Goal: Information Seeking & Learning: Understand process/instructions

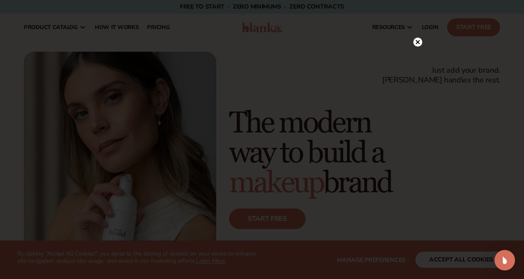
click at [420, 41] on circle at bounding box center [418, 42] width 9 height 9
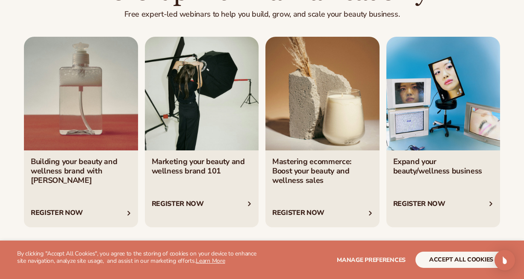
scroll to position [2837, 0]
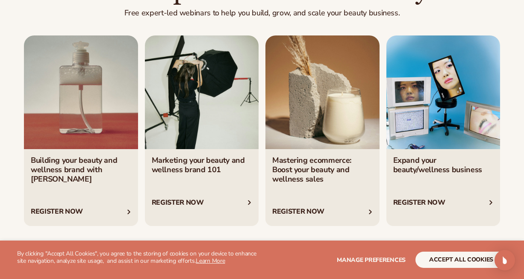
click at [179, 138] on link "2 / 4" at bounding box center [202, 131] width 114 height 191
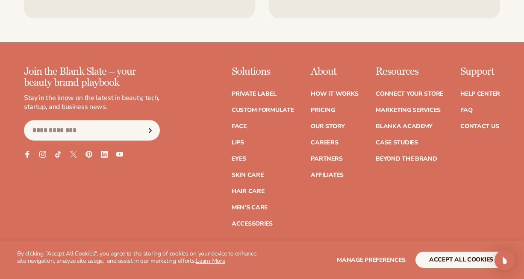
scroll to position [3273, 0]
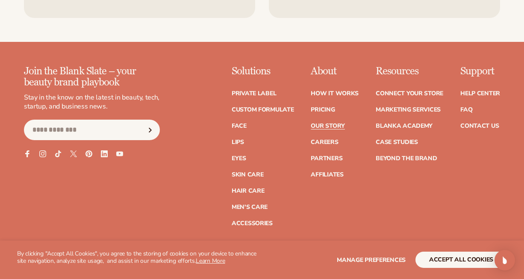
click at [334, 123] on link "Our Story" at bounding box center [328, 126] width 34 height 6
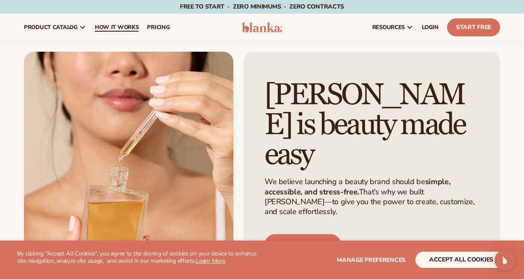
click at [115, 26] on span "How It Works" at bounding box center [117, 27] width 44 height 7
